Goal: Information Seeking & Learning: Learn about a topic

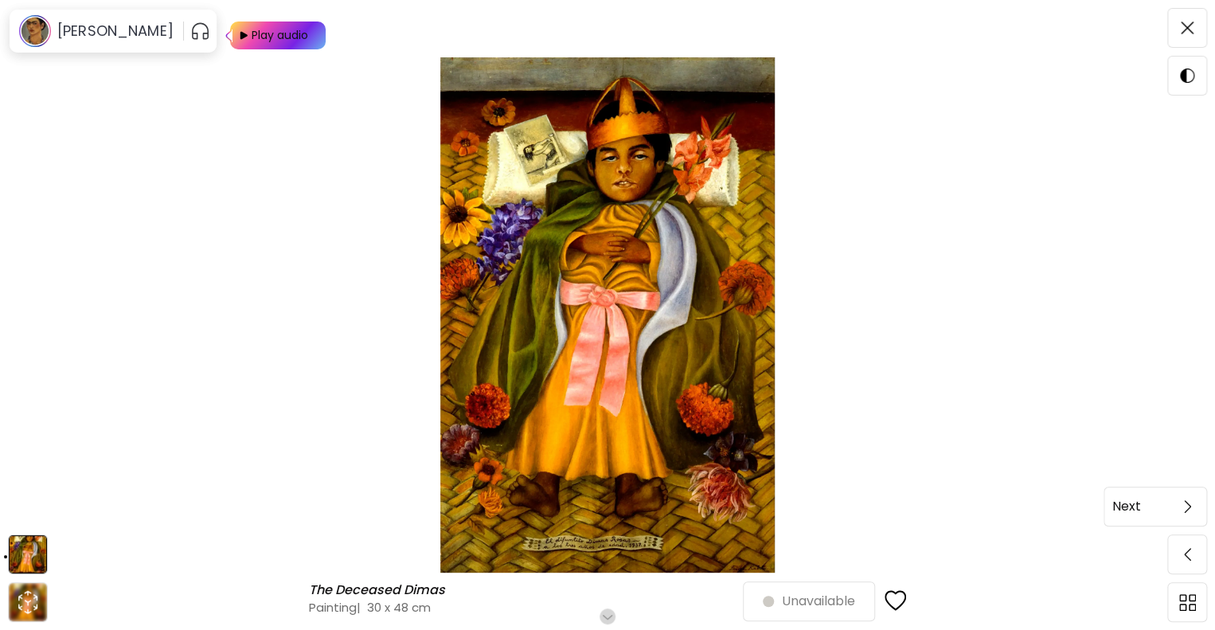
click at [1196, 515] on span at bounding box center [1187, 506] width 33 height 33
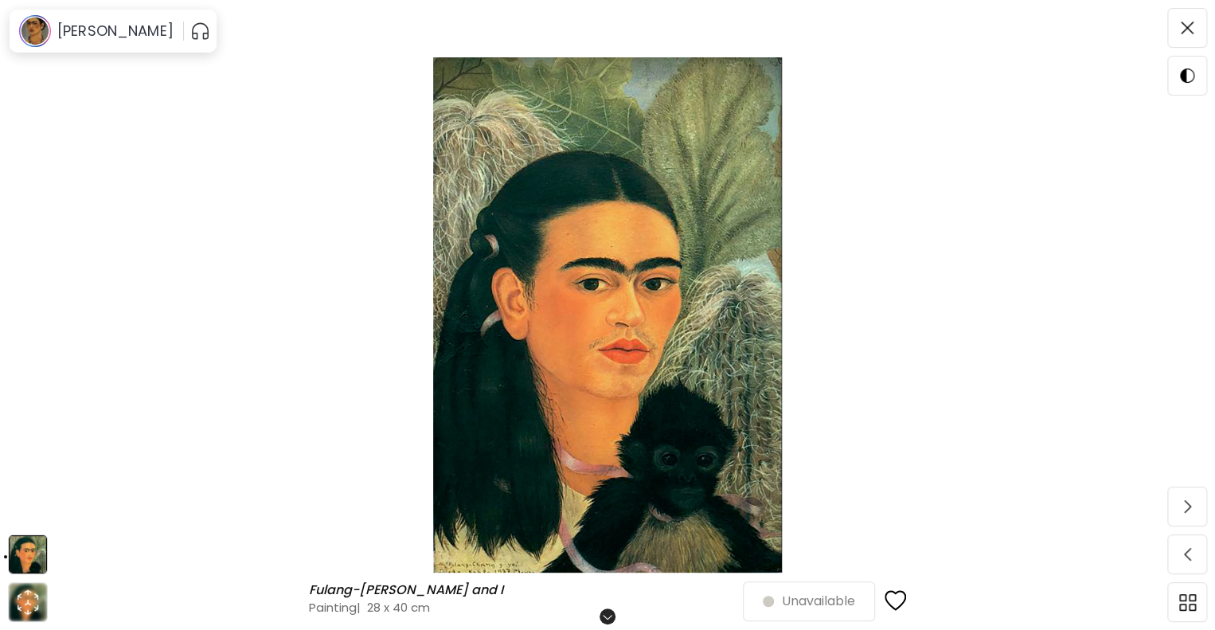
click at [1196, 515] on span at bounding box center [1187, 506] width 33 height 33
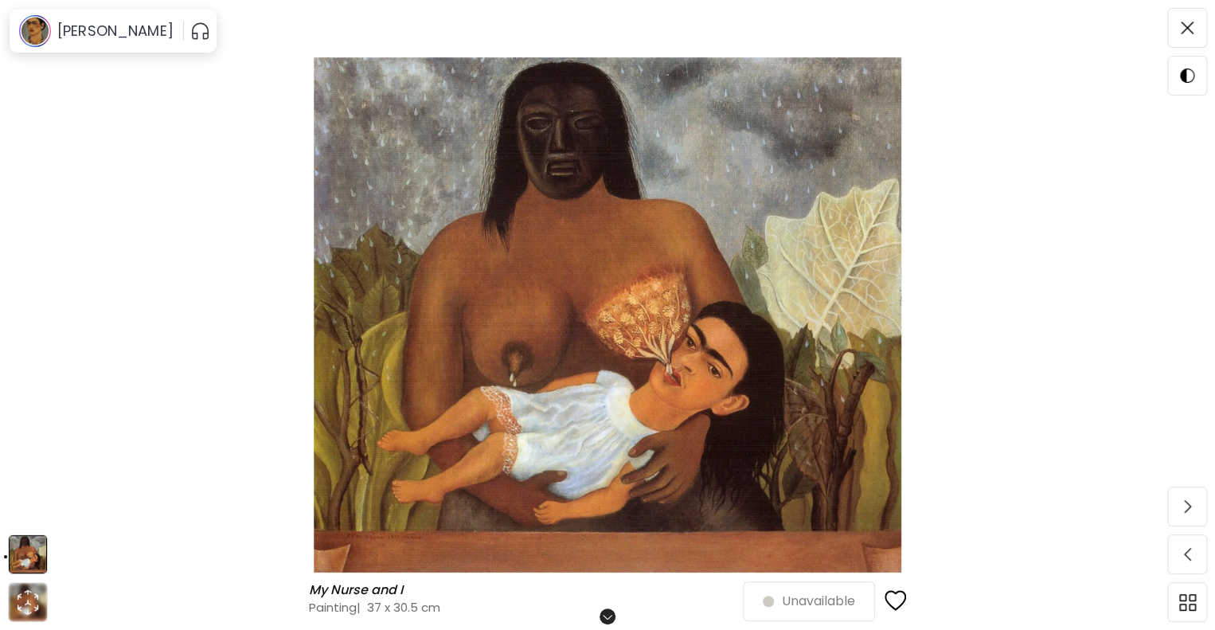
click at [1196, 515] on span at bounding box center [1187, 506] width 33 height 33
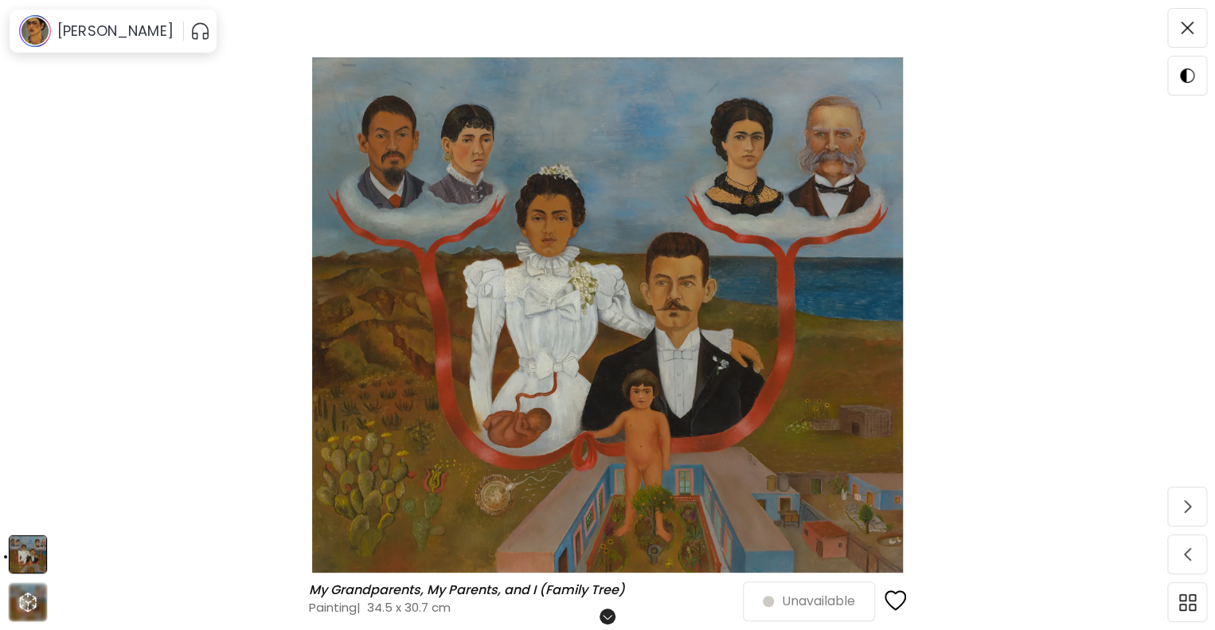
click at [1196, 515] on span at bounding box center [1187, 506] width 33 height 33
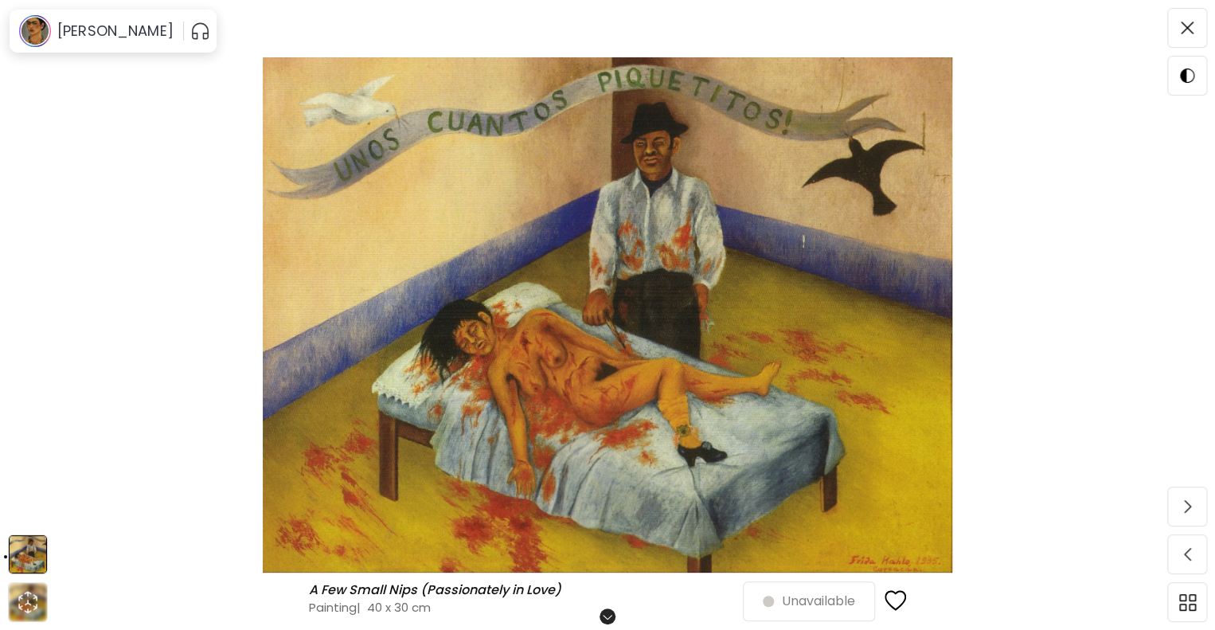
click at [1196, 515] on span at bounding box center [1187, 506] width 33 height 33
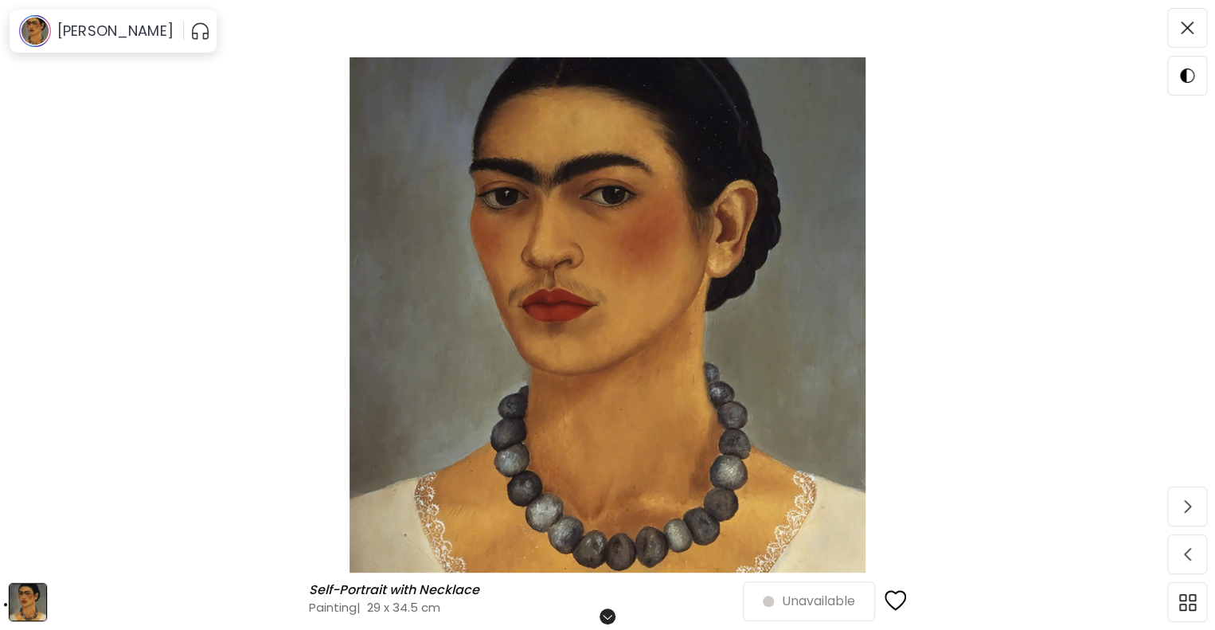
click at [1196, 515] on span at bounding box center [1187, 506] width 33 height 33
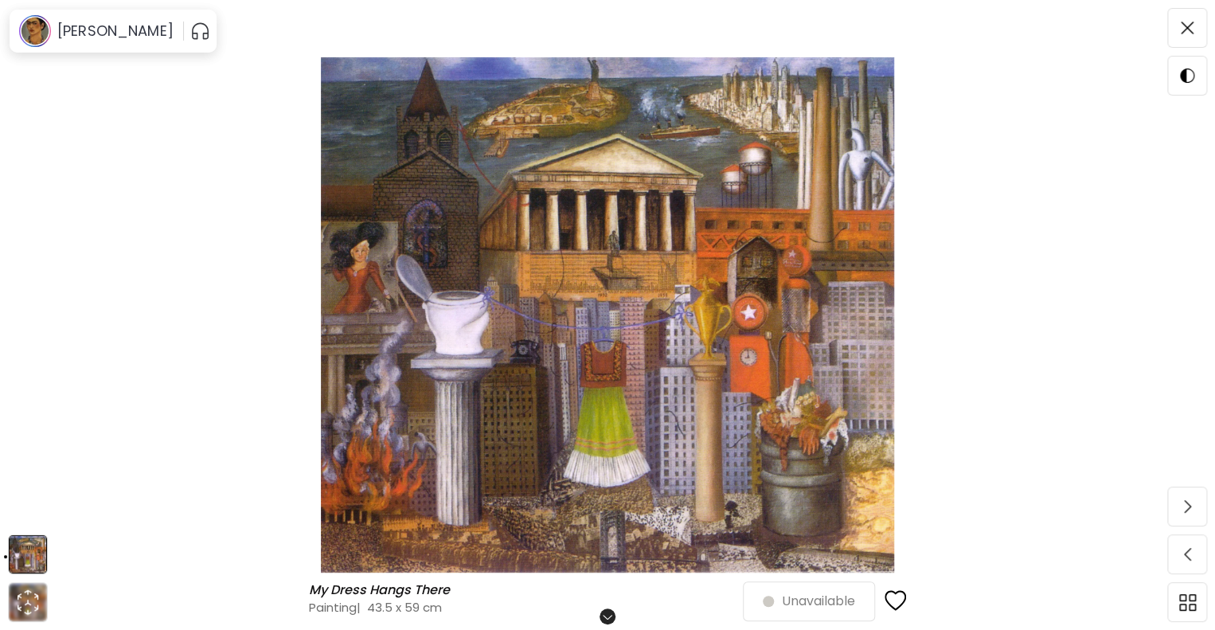
click at [1196, 515] on span at bounding box center [1187, 506] width 33 height 33
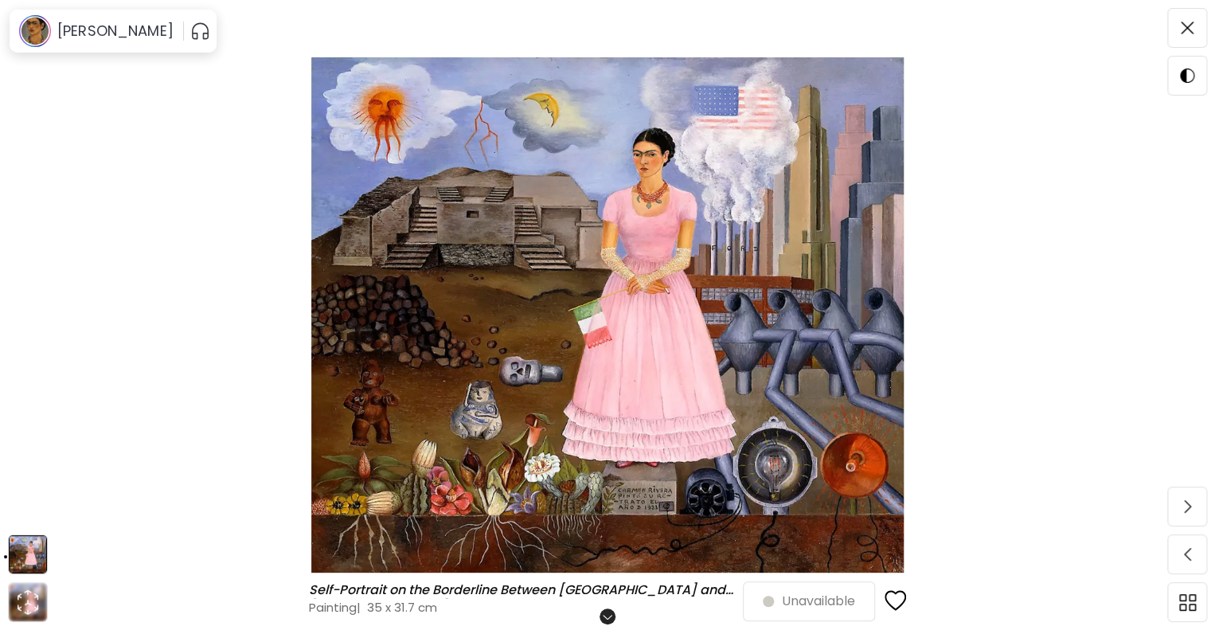
click at [1196, 515] on span at bounding box center [1187, 506] width 33 height 33
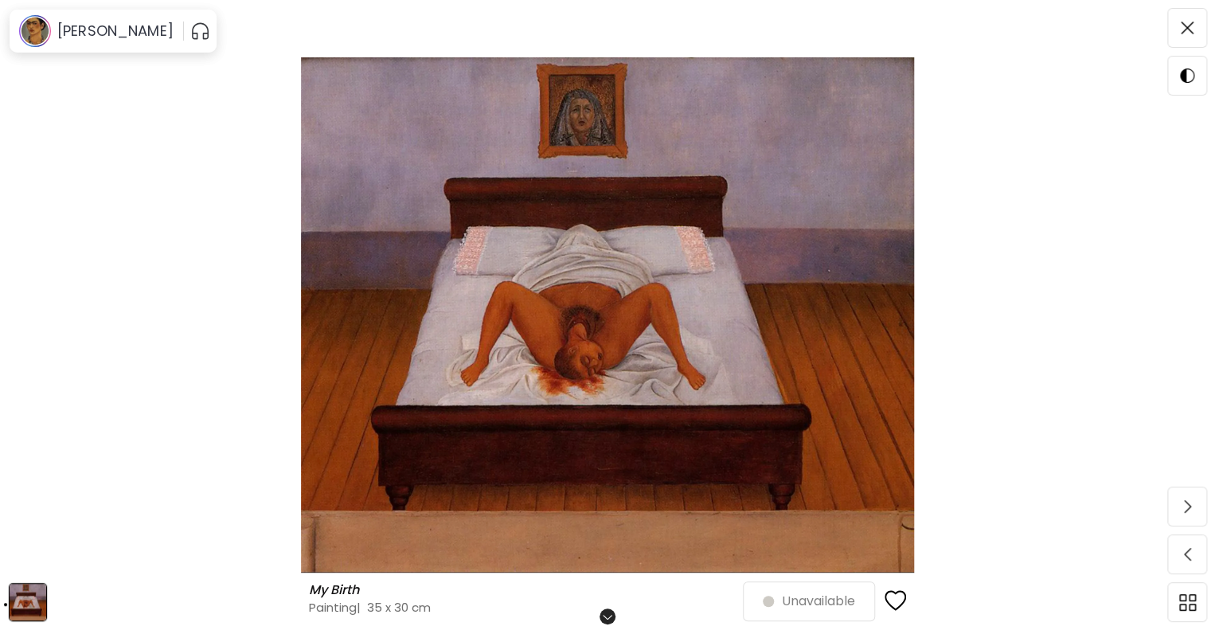
click at [1196, 515] on span at bounding box center [1187, 506] width 33 height 33
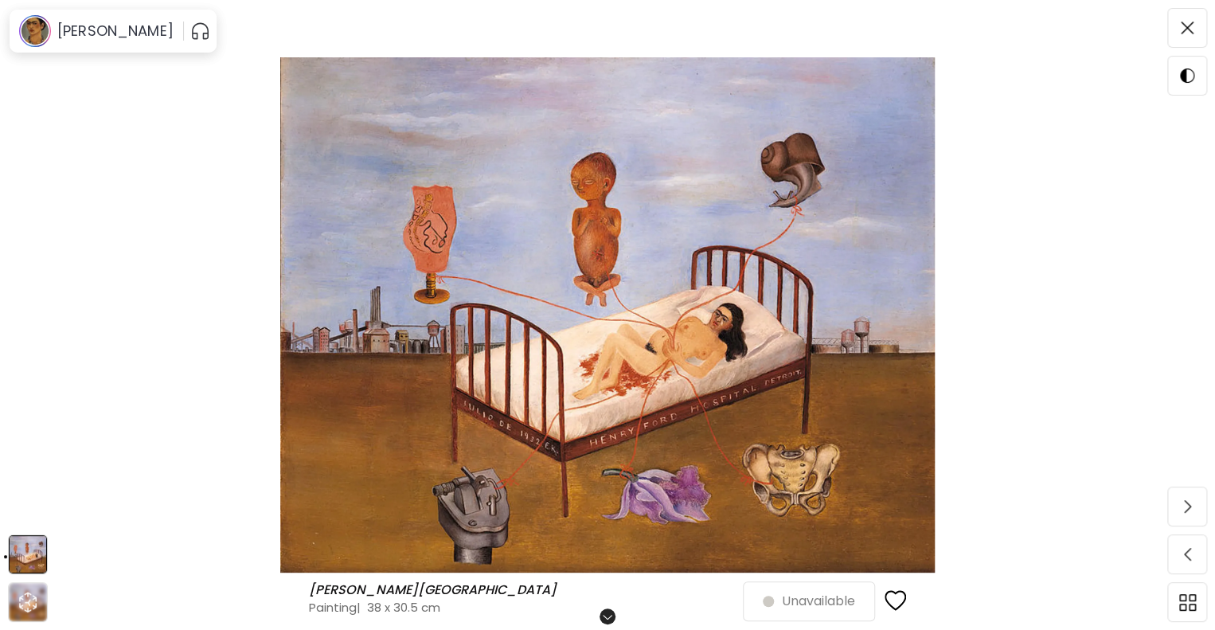
click at [1196, 515] on span at bounding box center [1187, 506] width 33 height 33
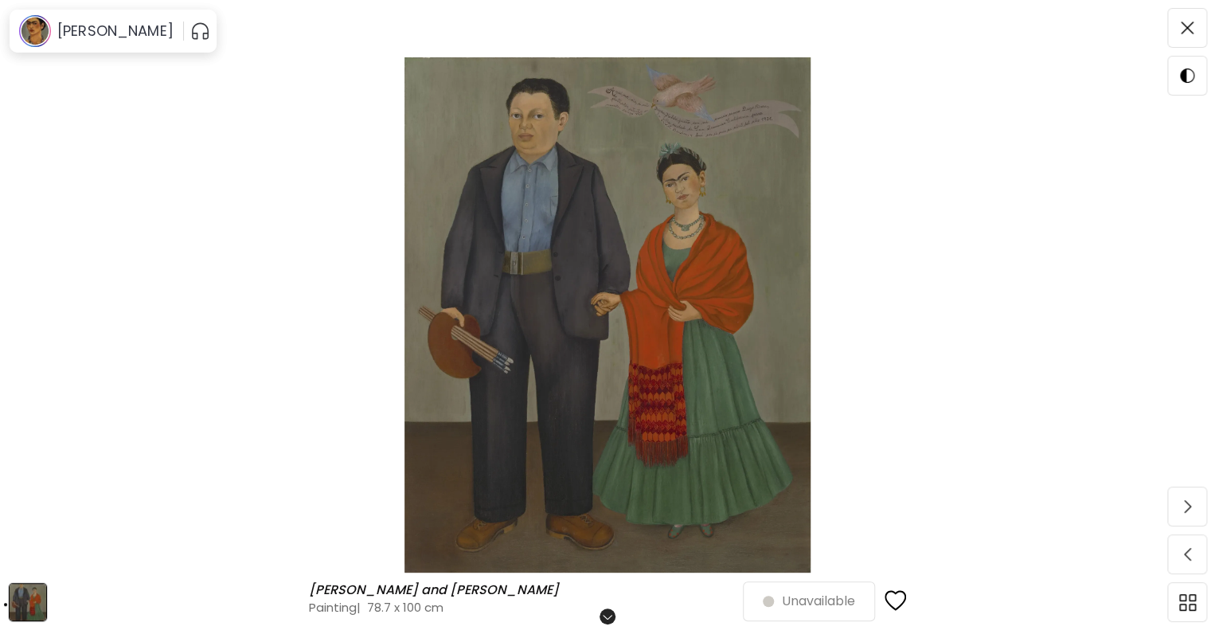
click at [1196, 515] on span at bounding box center [1187, 506] width 33 height 33
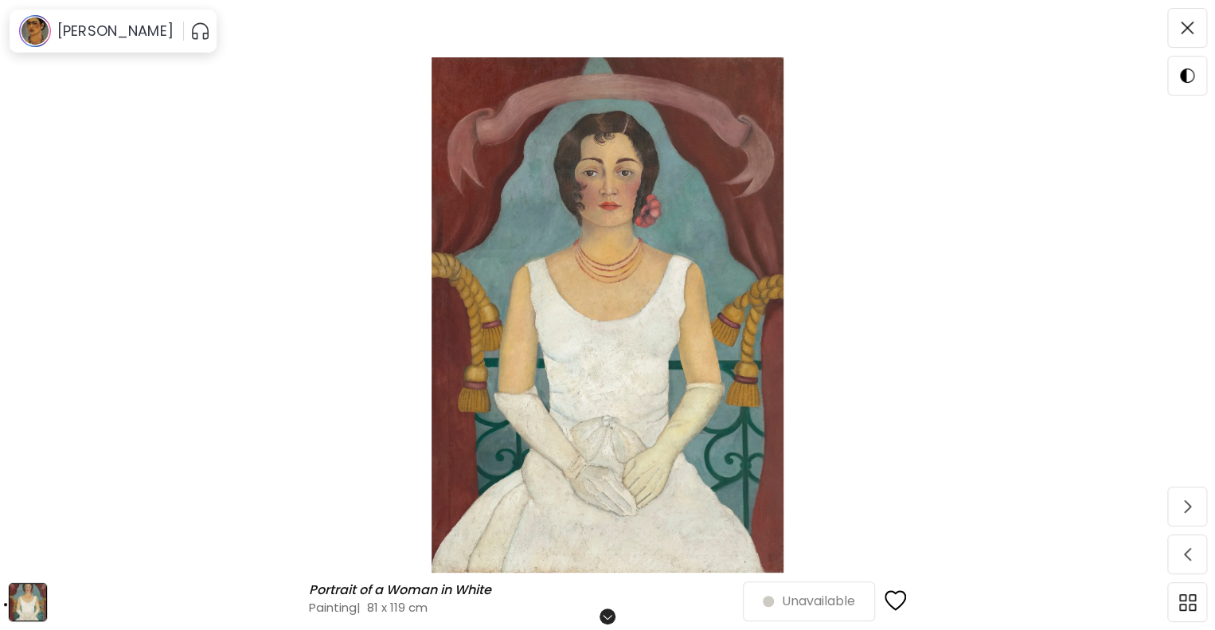
click at [1196, 515] on span at bounding box center [1187, 506] width 33 height 33
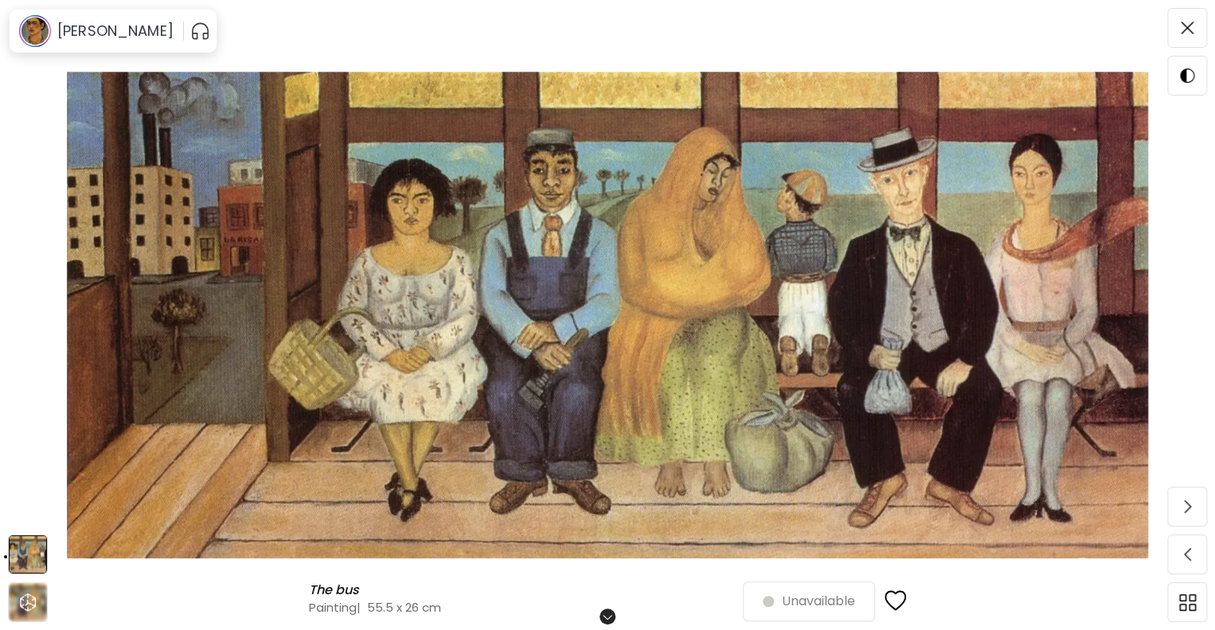
click at [1196, 515] on span at bounding box center [1187, 506] width 33 height 33
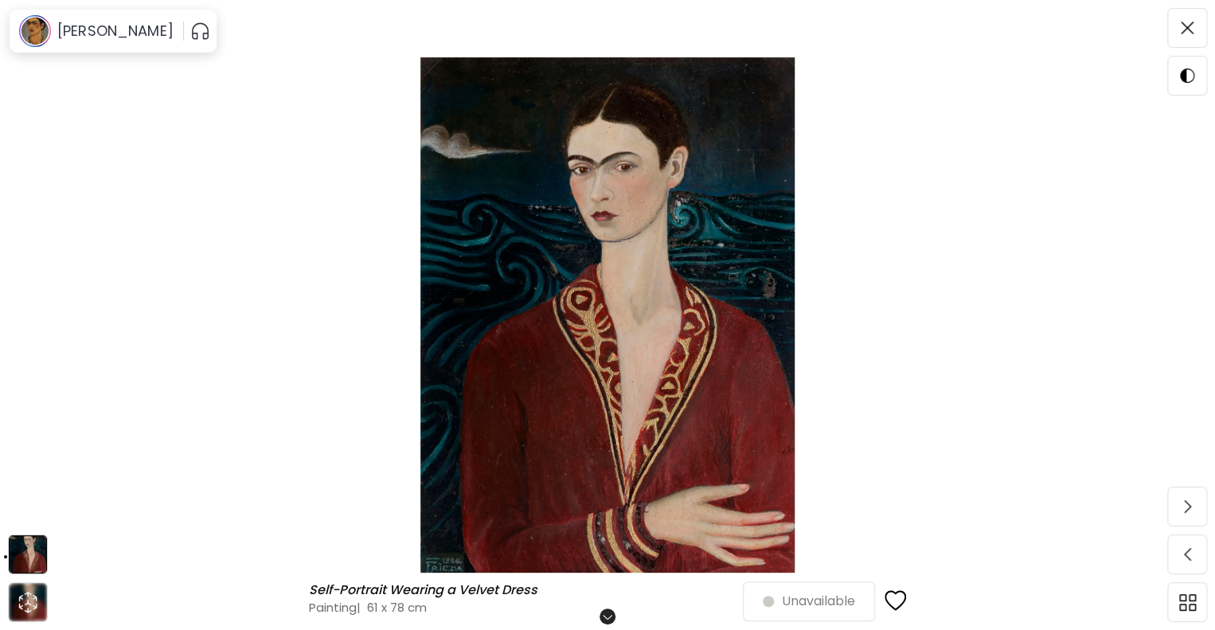
click at [1196, 515] on span at bounding box center [1187, 506] width 33 height 33
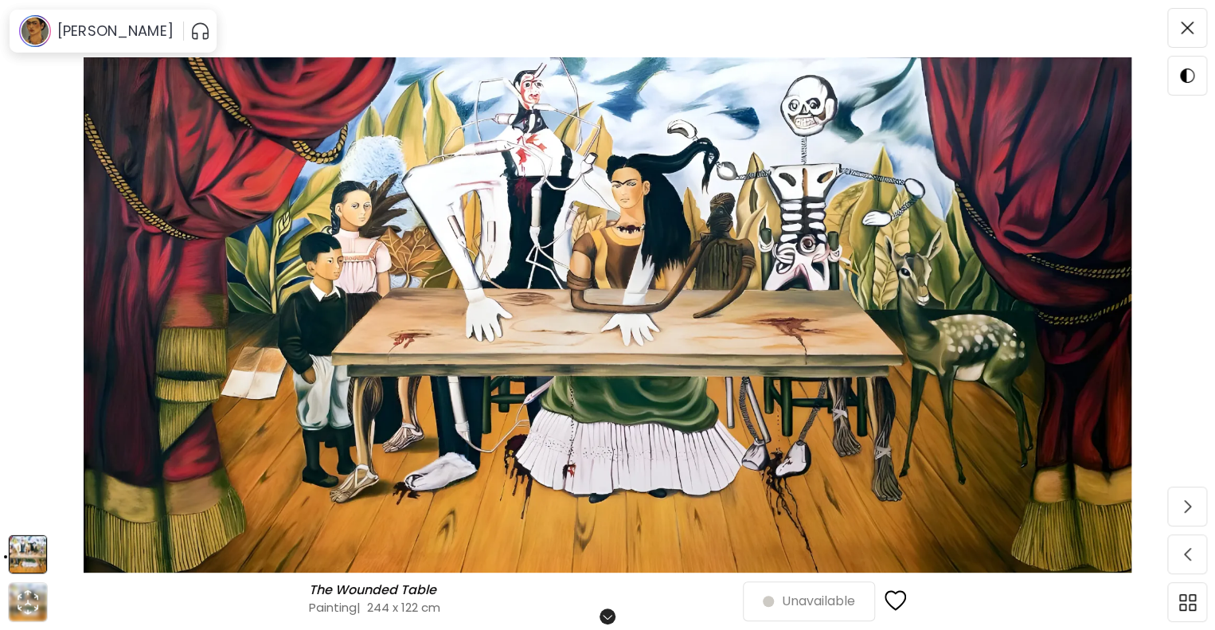
click at [1196, 515] on span at bounding box center [1187, 506] width 33 height 33
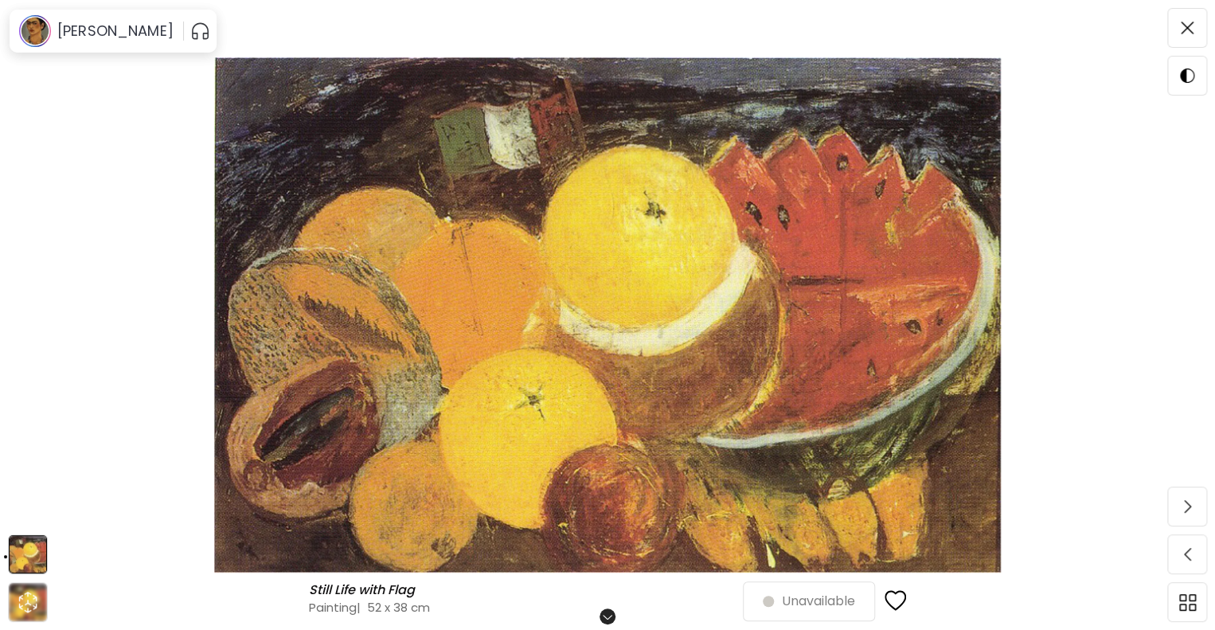
click at [1196, 515] on span at bounding box center [1187, 506] width 33 height 33
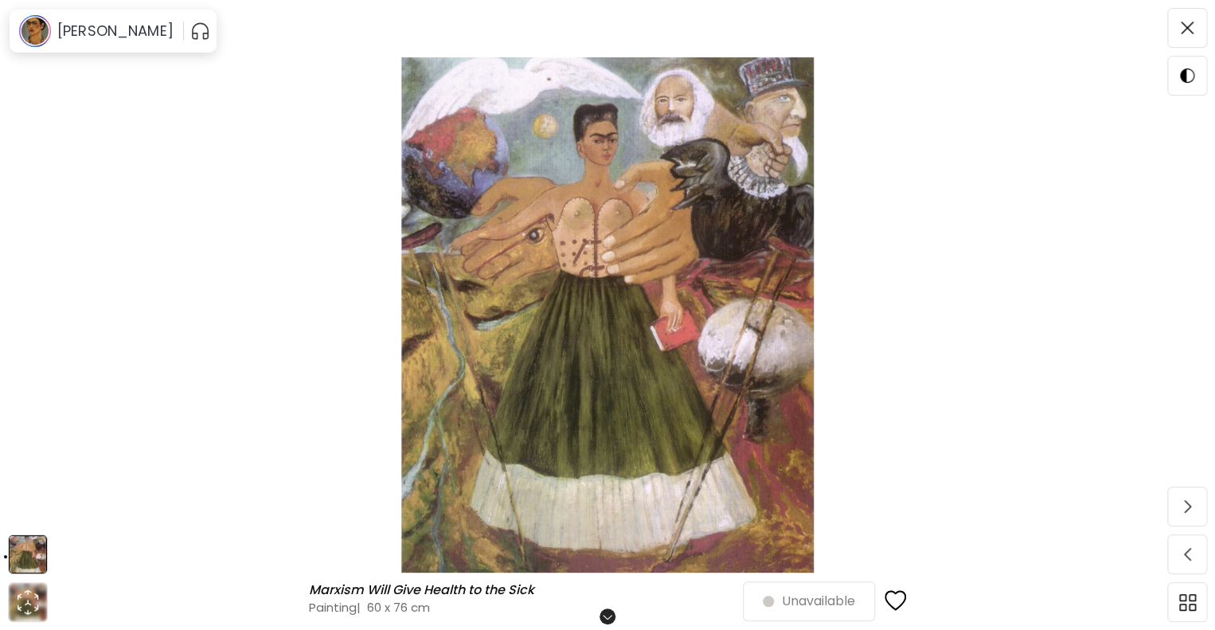
click at [1196, 515] on span at bounding box center [1187, 506] width 33 height 33
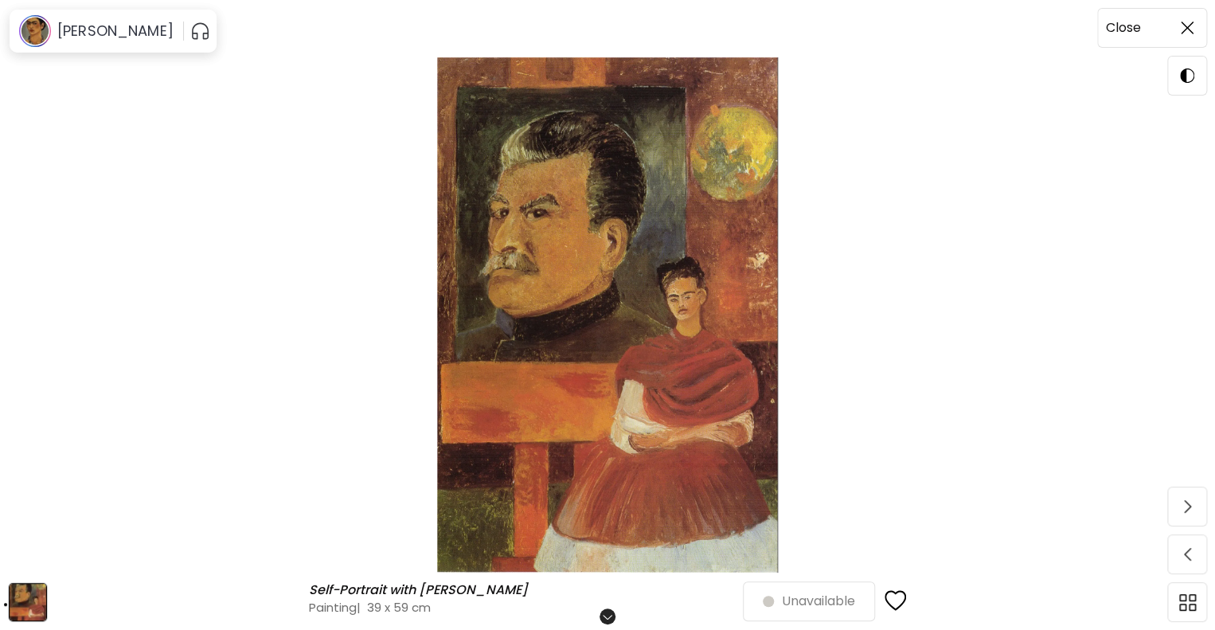
click at [1192, 22] on img at bounding box center [1187, 28] width 13 height 13
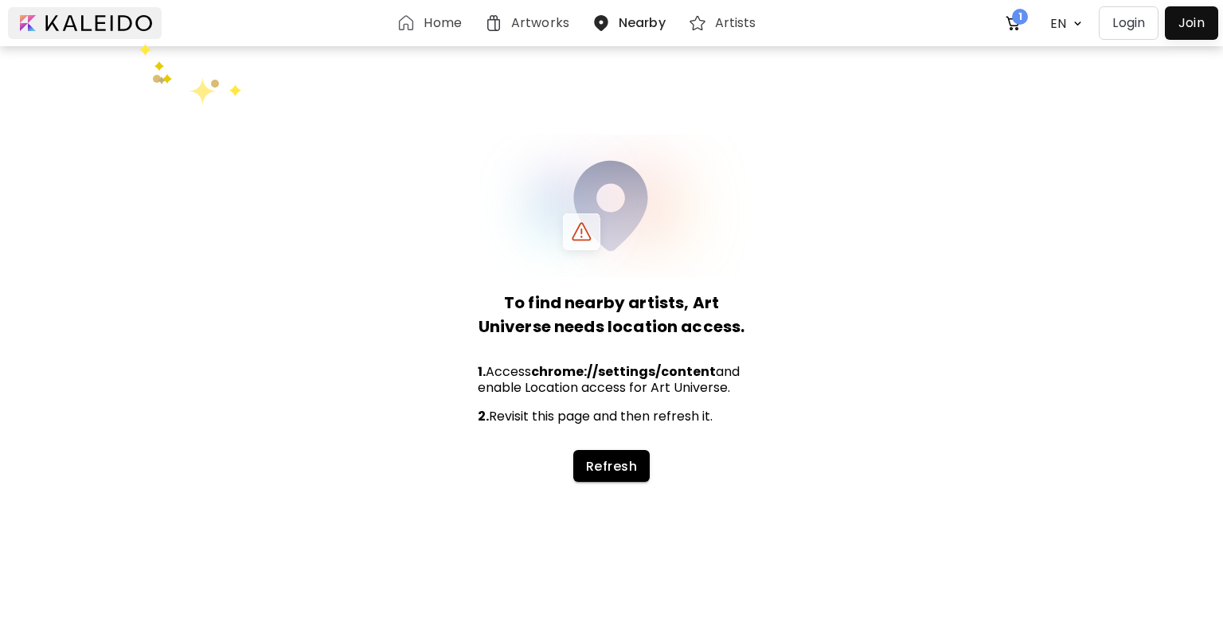
click at [112, 18] on div at bounding box center [85, 23] width 154 height 32
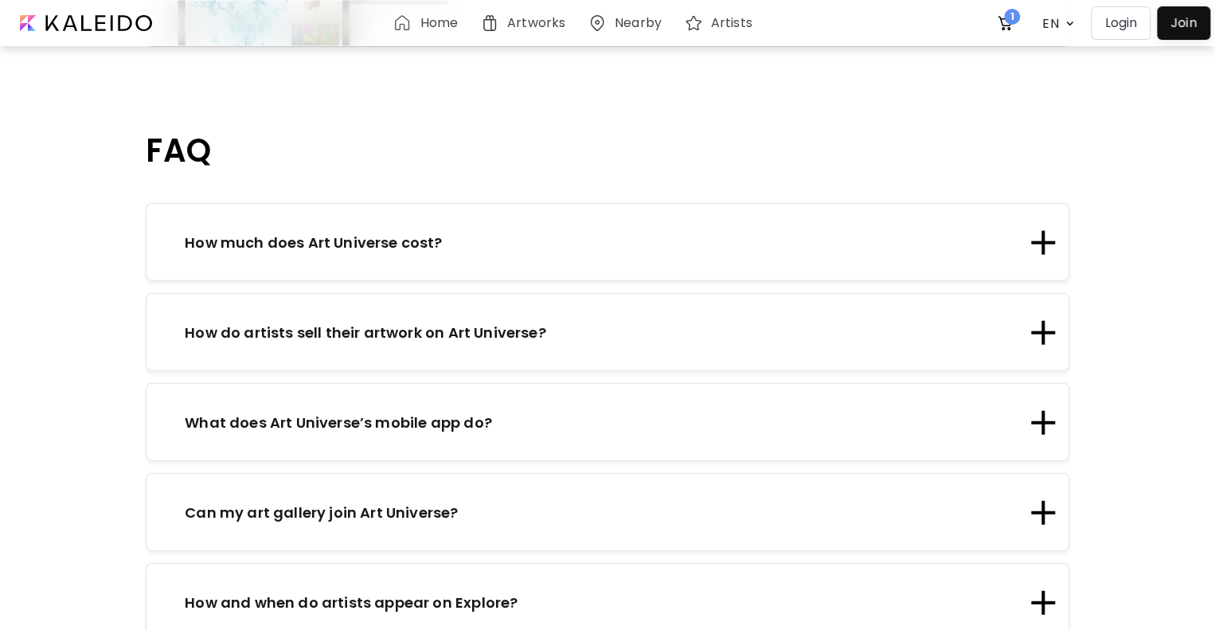
scroll to position [1746, 0]
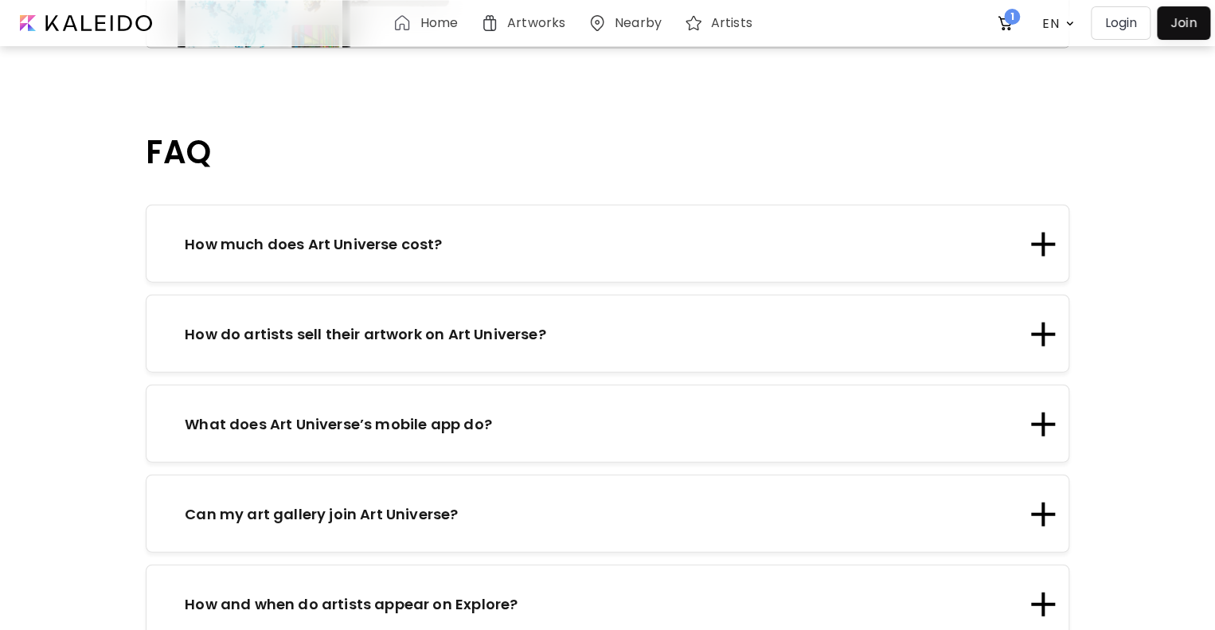
click at [415, 233] on p "How much does Art Universe cost?" at bounding box center [313, 244] width 257 height 22
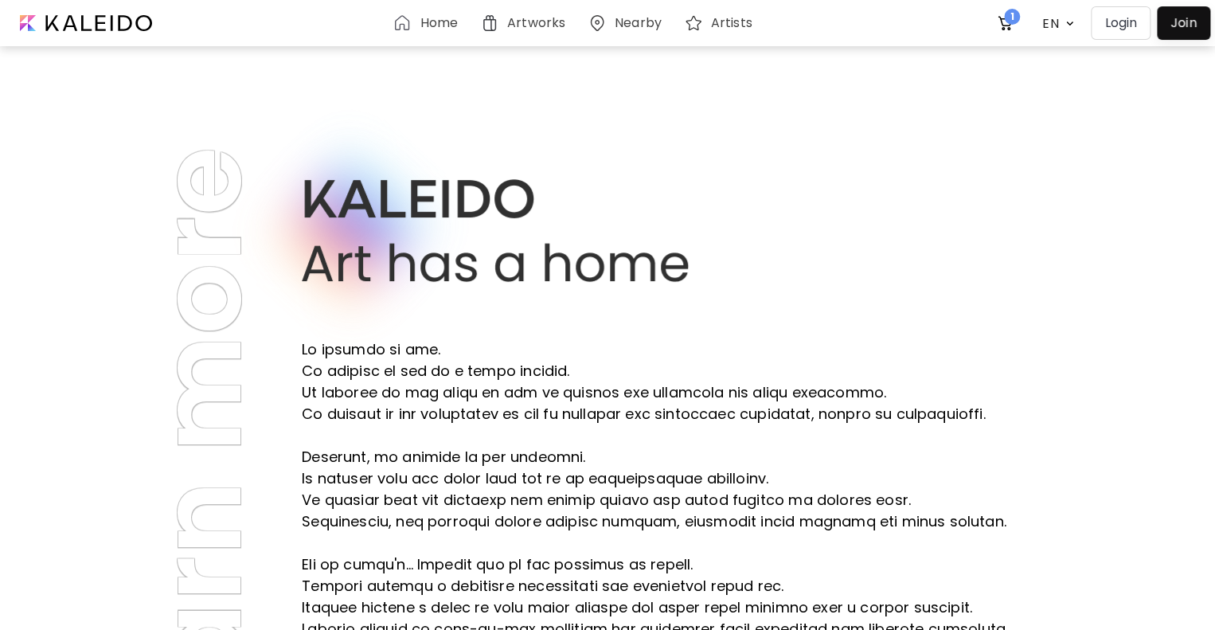
scroll to position [304, 0]
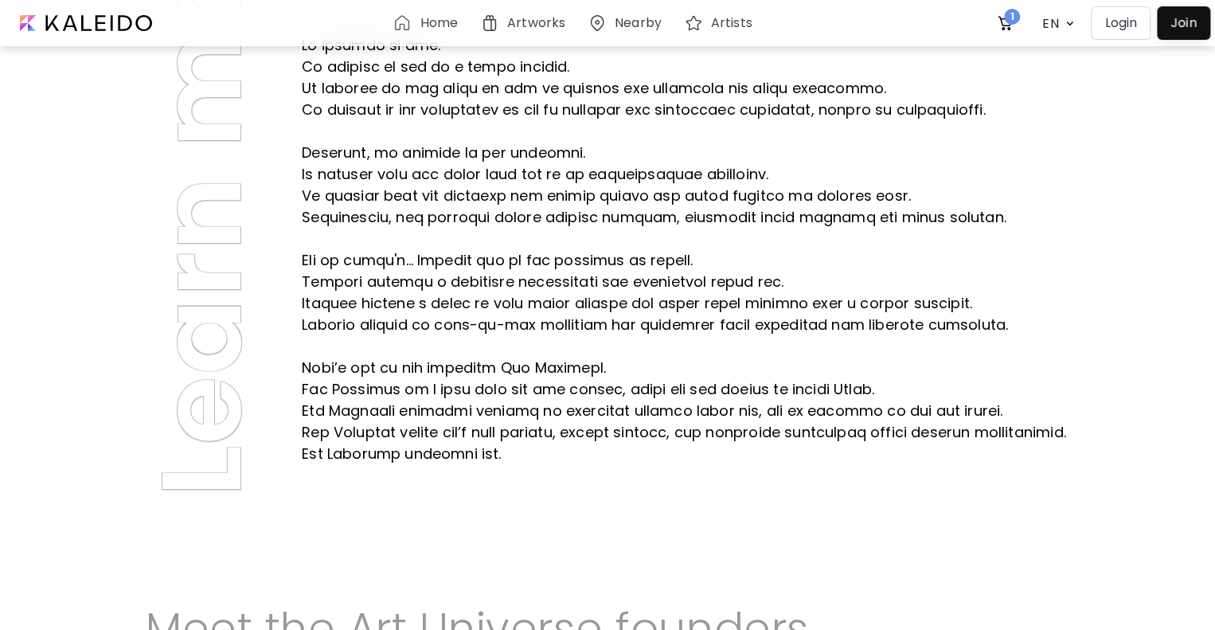
drag, startPoint x: 159, startPoint y: 376, endPoint x: 213, endPoint y: 362, distance: 55.8
click at [213, 362] on p "Learn more" at bounding box center [202, 169] width 112 height 655
